Goal: Information Seeking & Learning: Learn about a topic

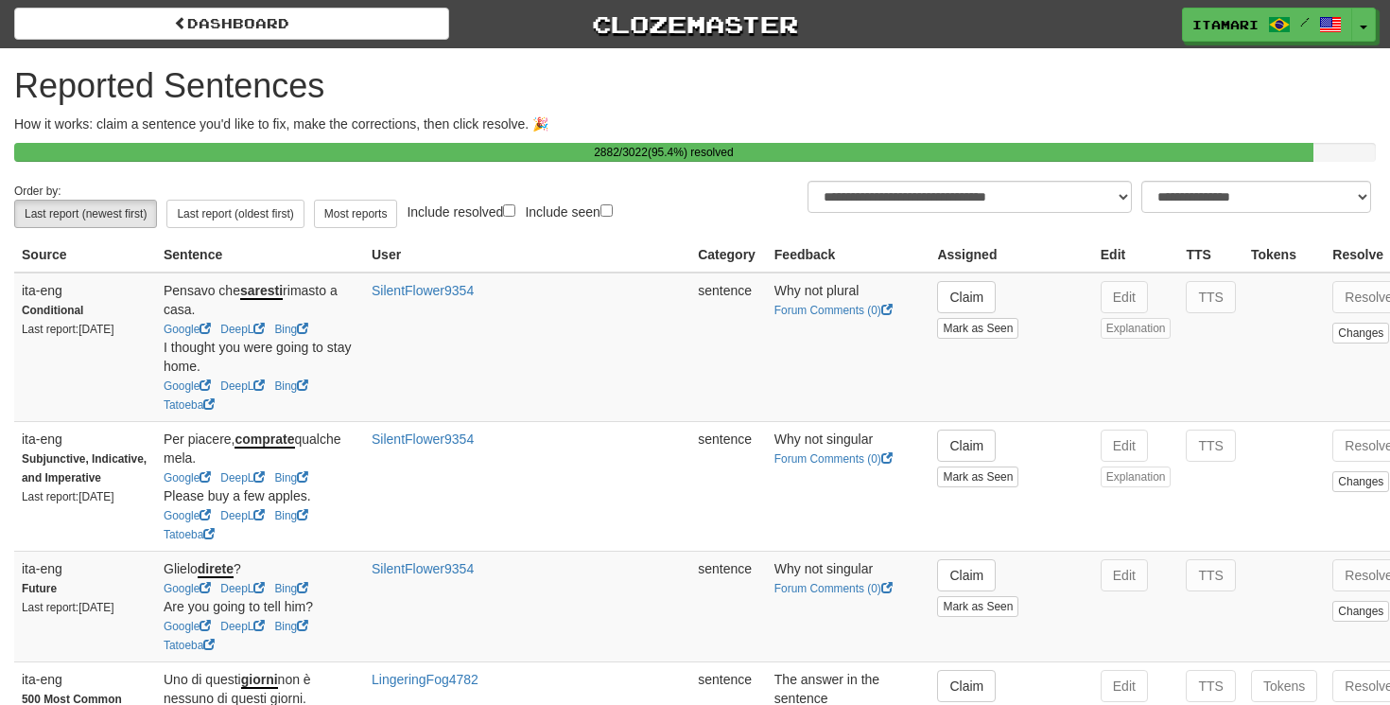
select select "**"
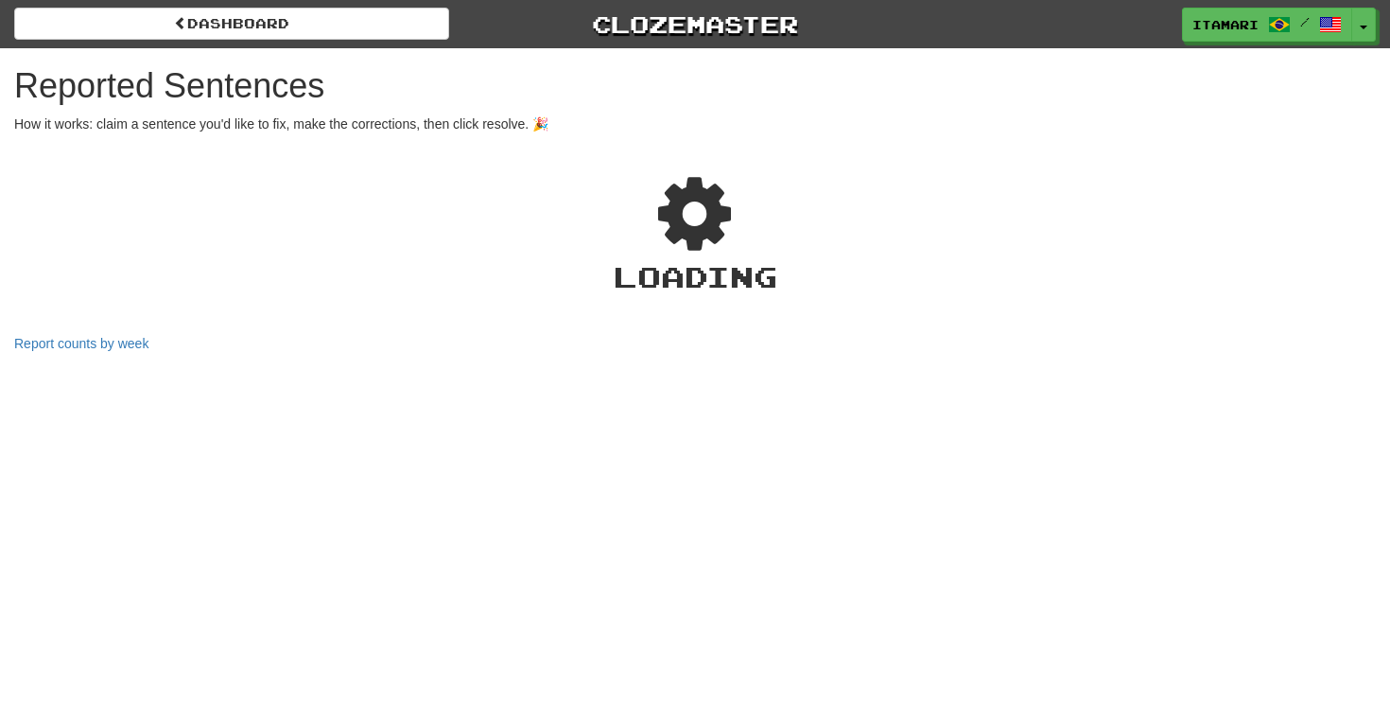
scroll to position [37, 0]
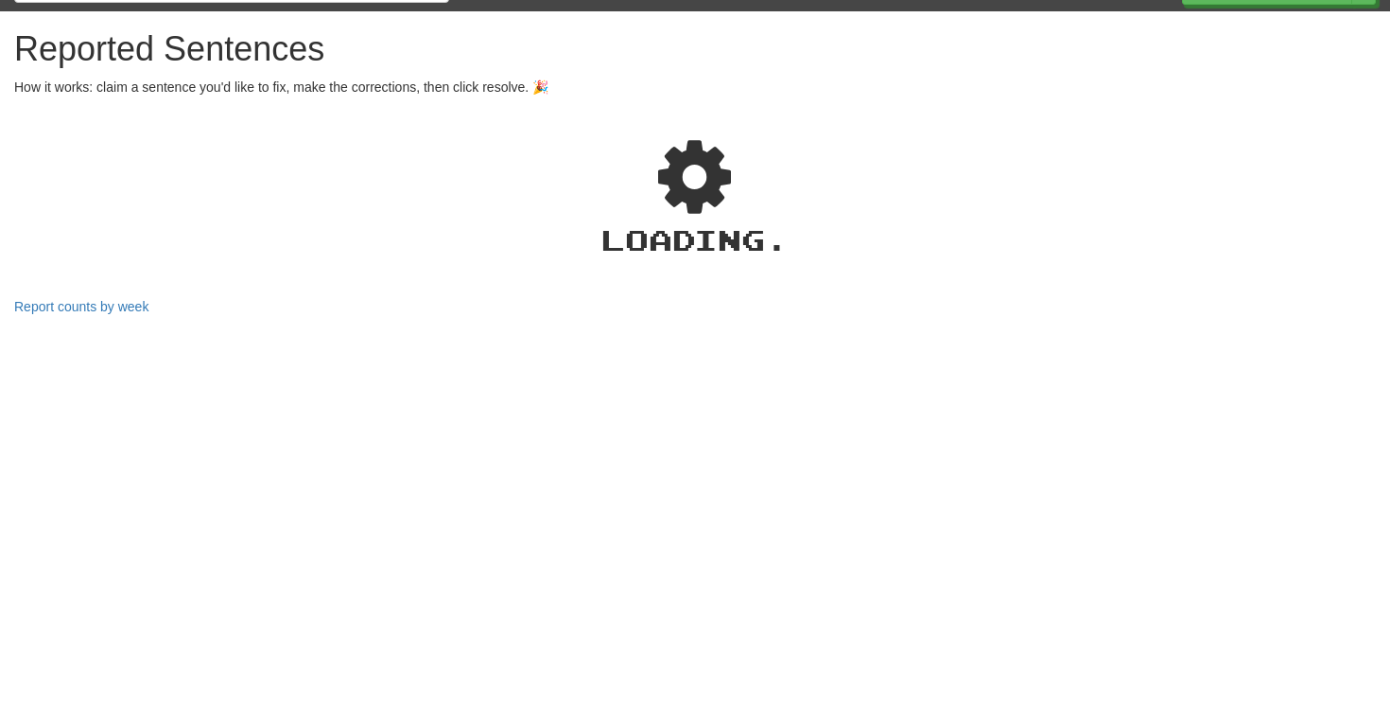
select select "***"
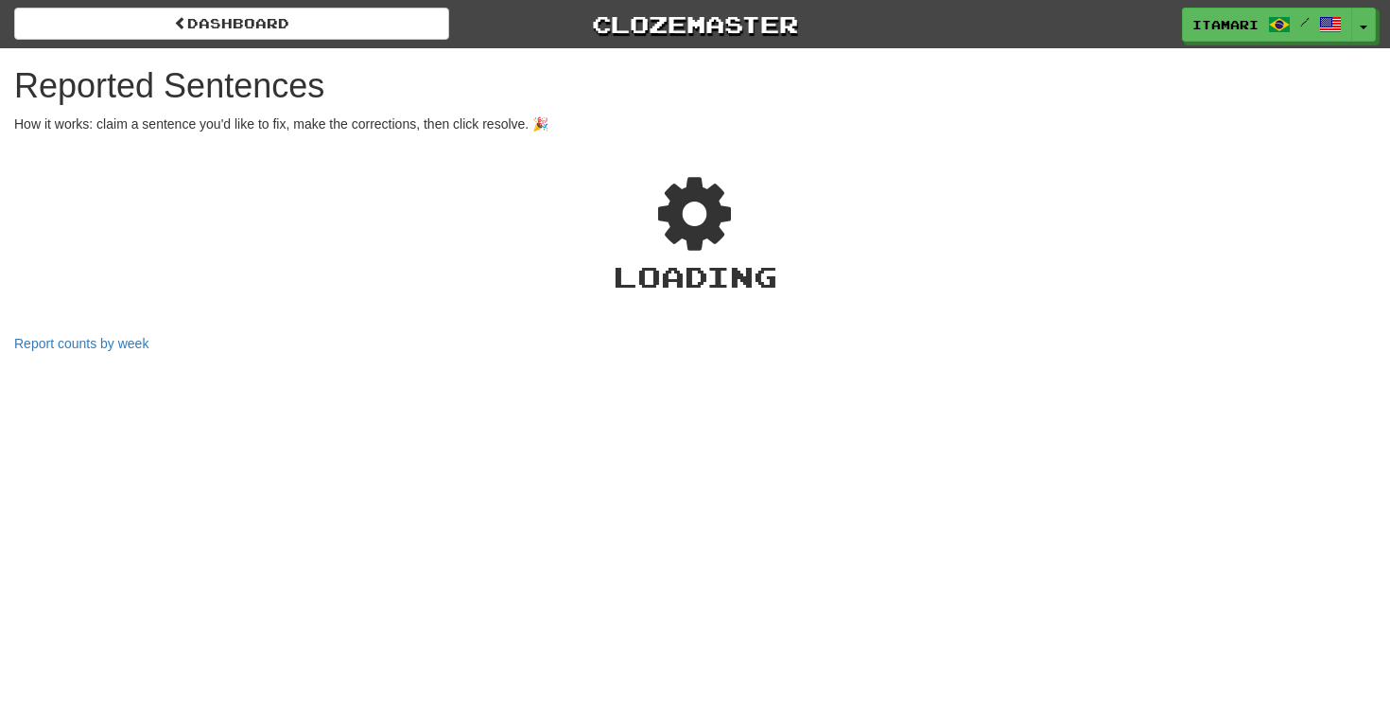
select select "**"
